Goal: Information Seeking & Learning: Learn about a topic

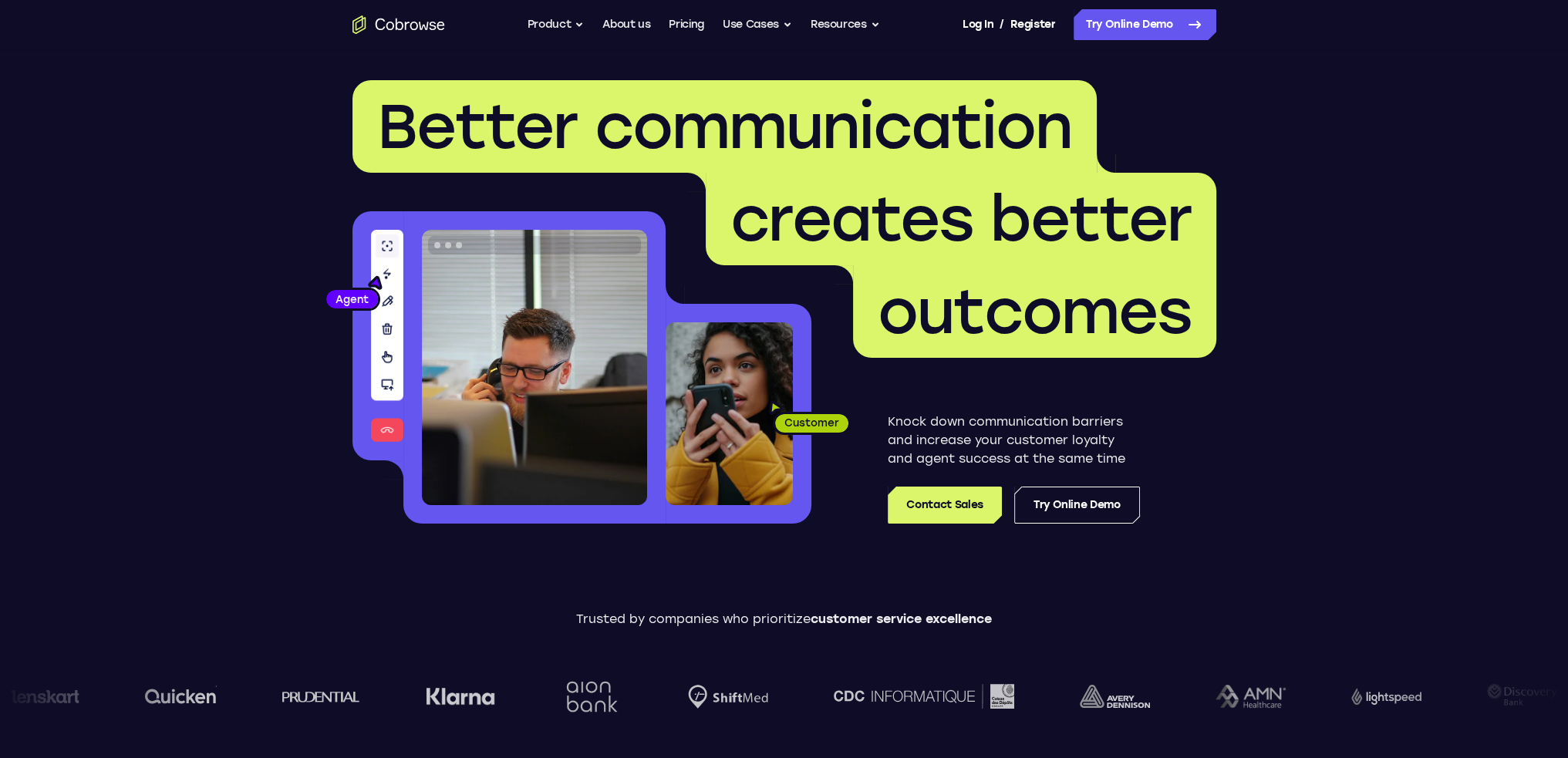
click at [711, 30] on ul "Go back Powerful, Flexible and Trustworthy. Avoid all extra friction for both A…" at bounding box center [703, 24] width 352 height 31
click at [688, 24] on link "Pricing" at bounding box center [686, 24] width 36 height 31
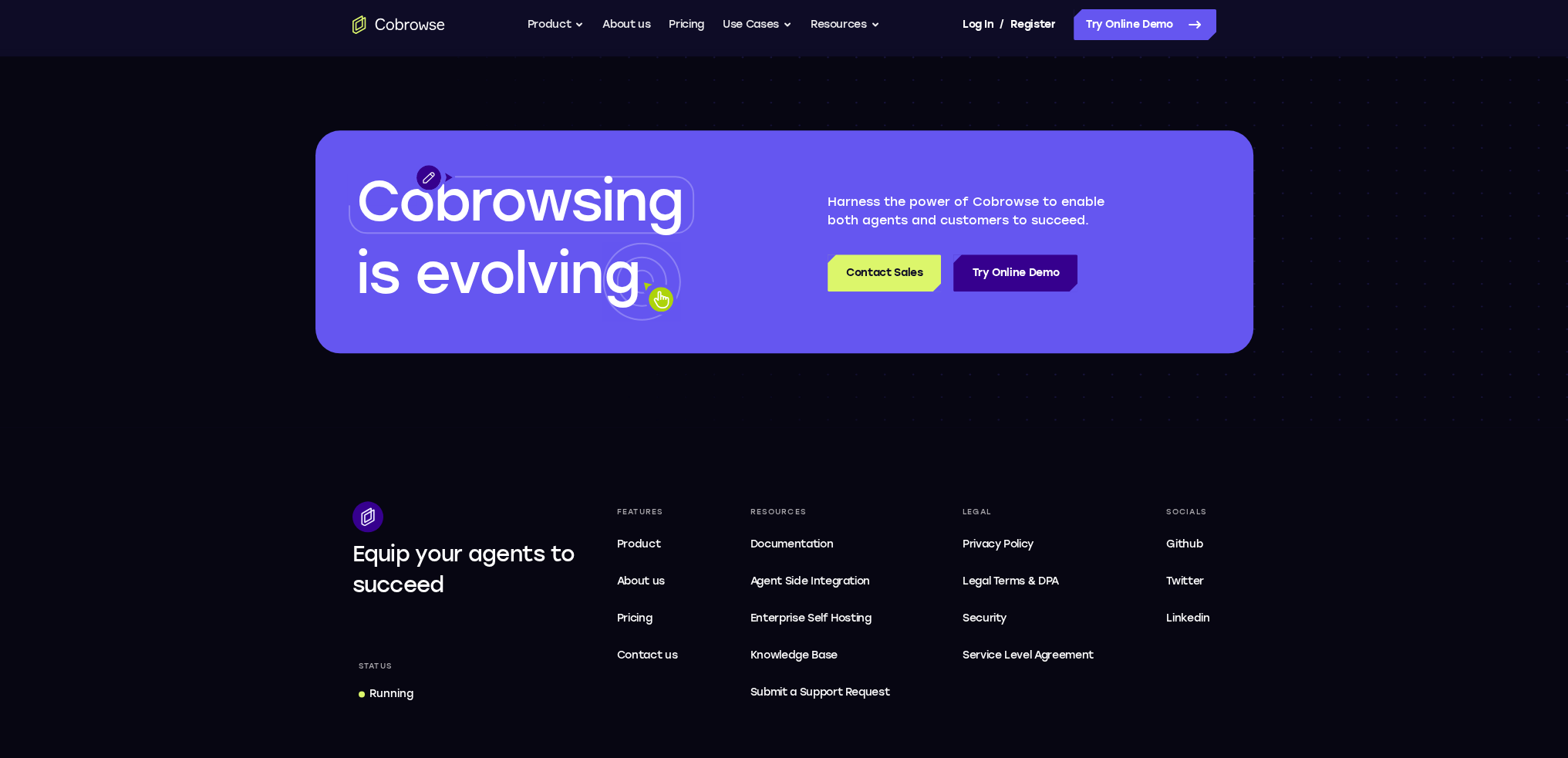
scroll to position [2467, 0]
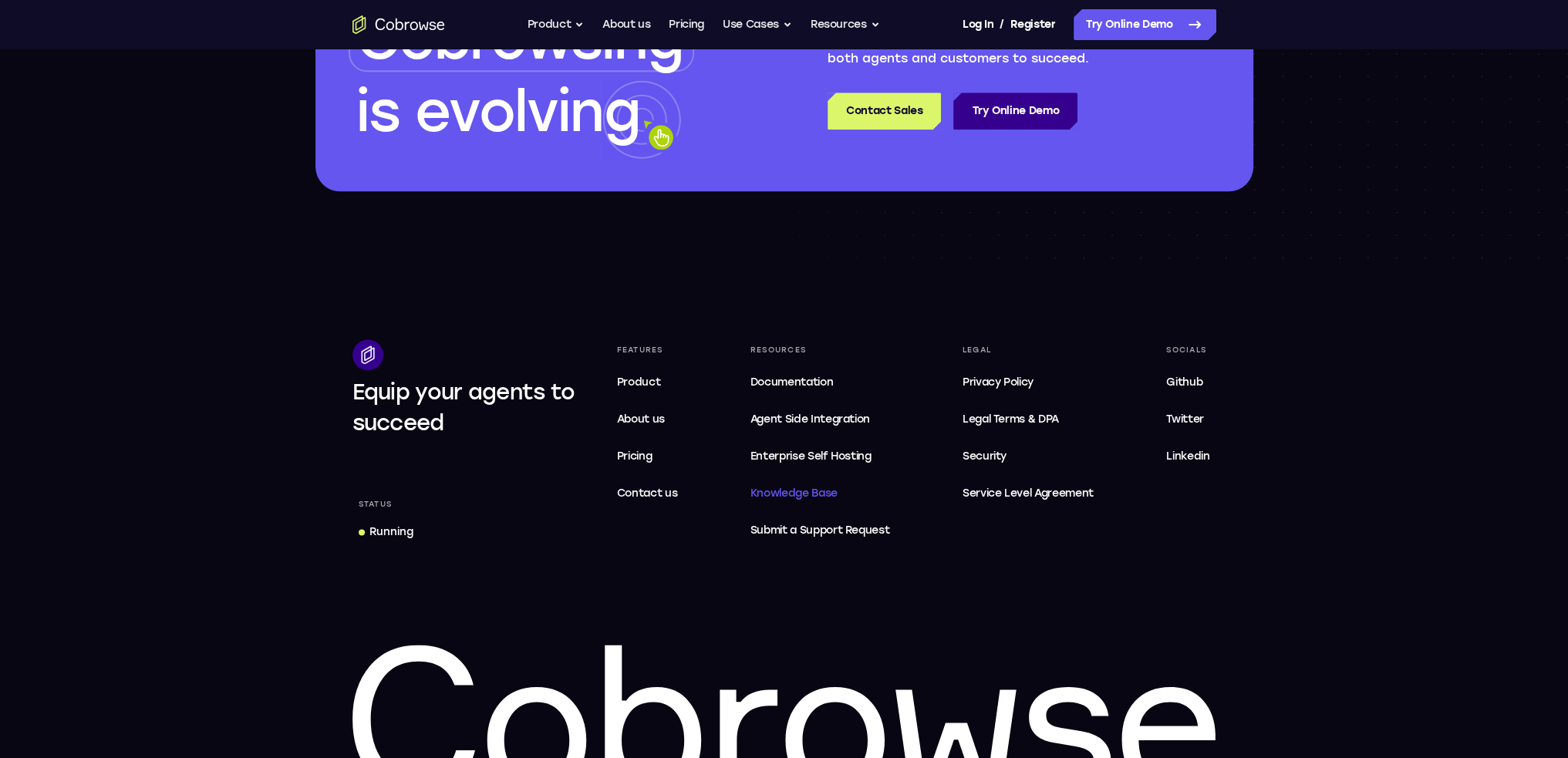
click at [821, 493] on span "Knowledge Base" at bounding box center [794, 493] width 87 height 13
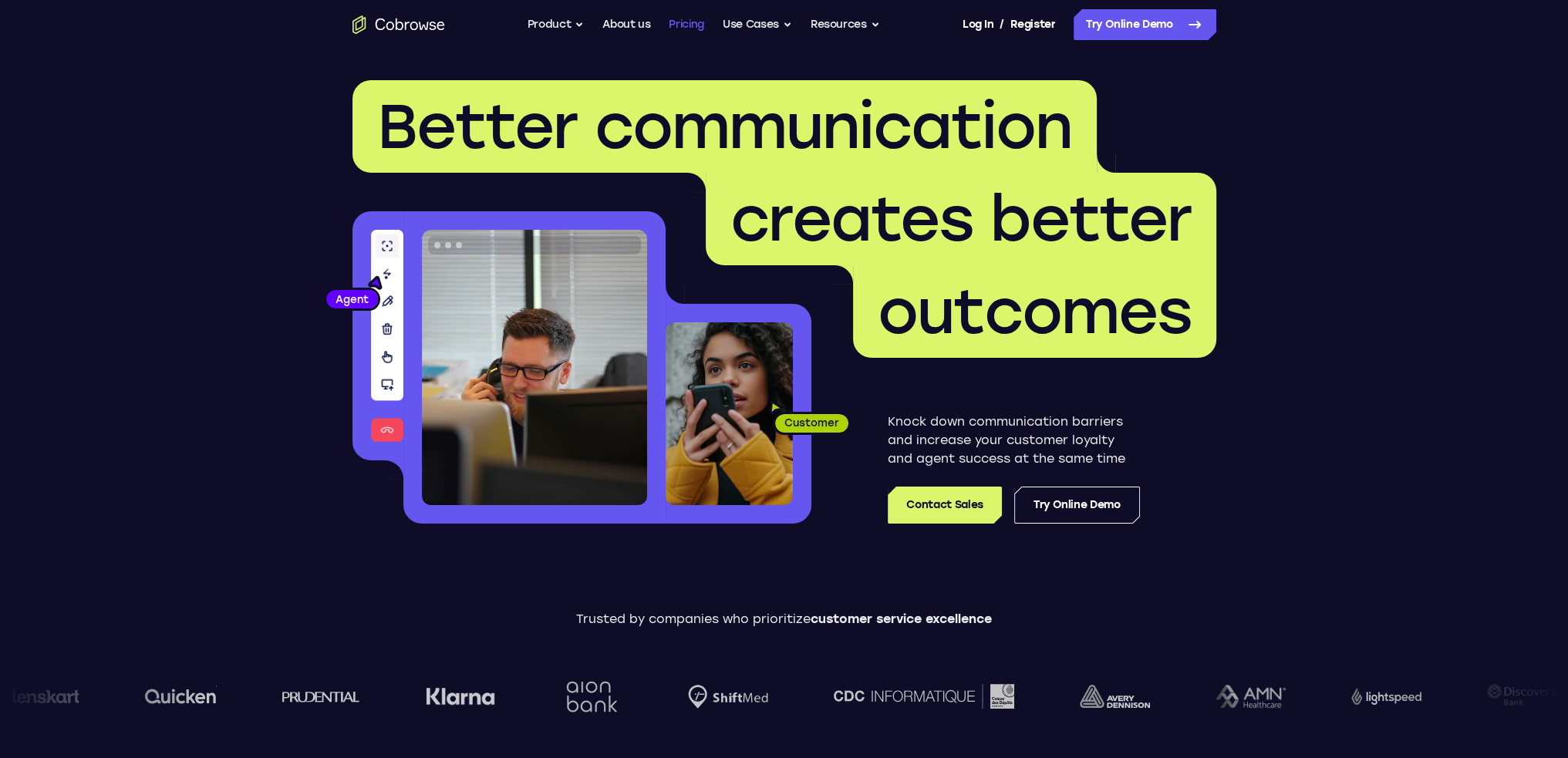
click at [696, 20] on link "Pricing" at bounding box center [686, 24] width 36 height 31
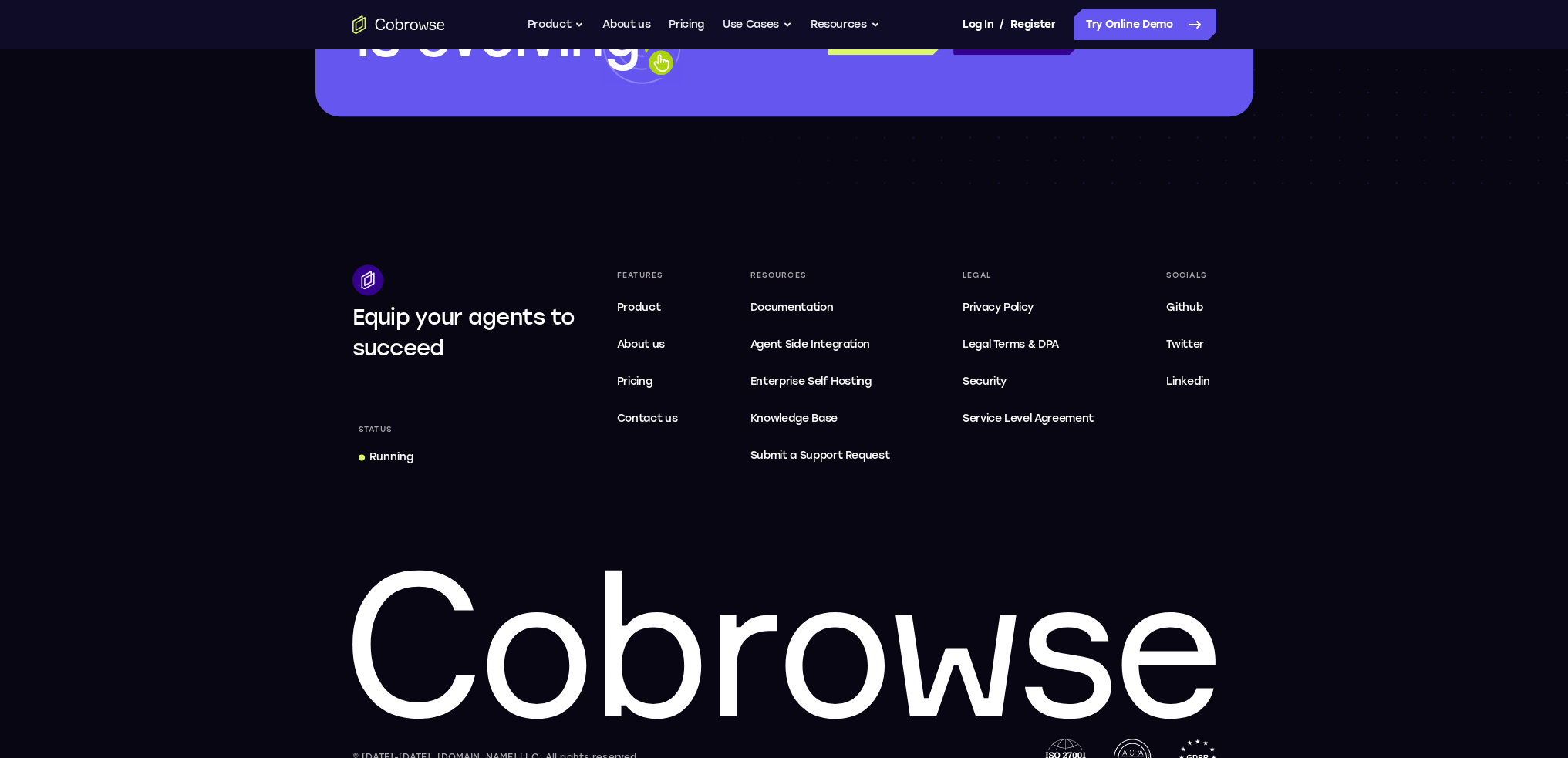
scroll to position [2545, 0]
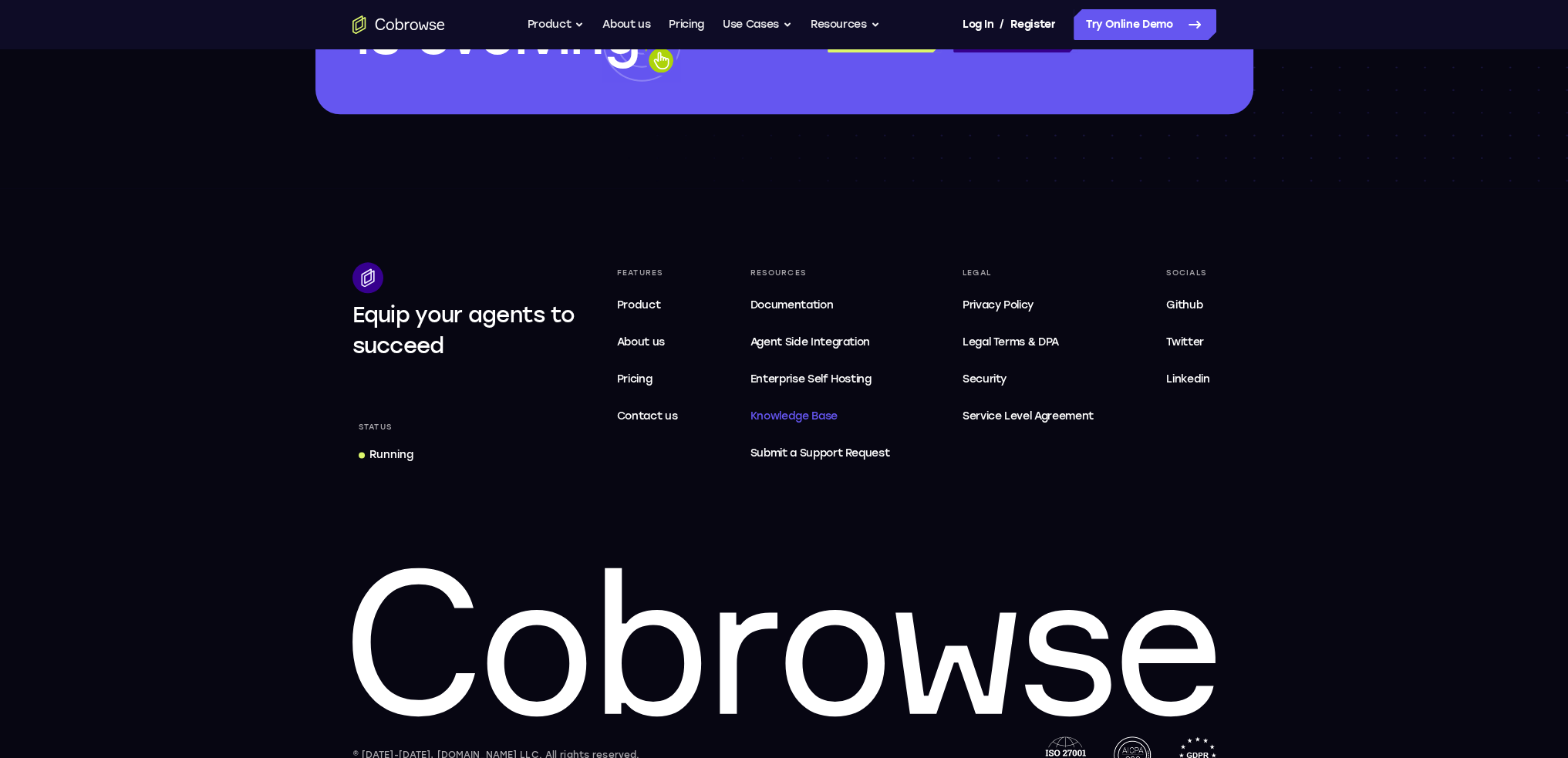
click at [802, 412] on span "Knowledge Base" at bounding box center [794, 416] width 87 height 13
